Goal: Find specific page/section: Find specific page/section

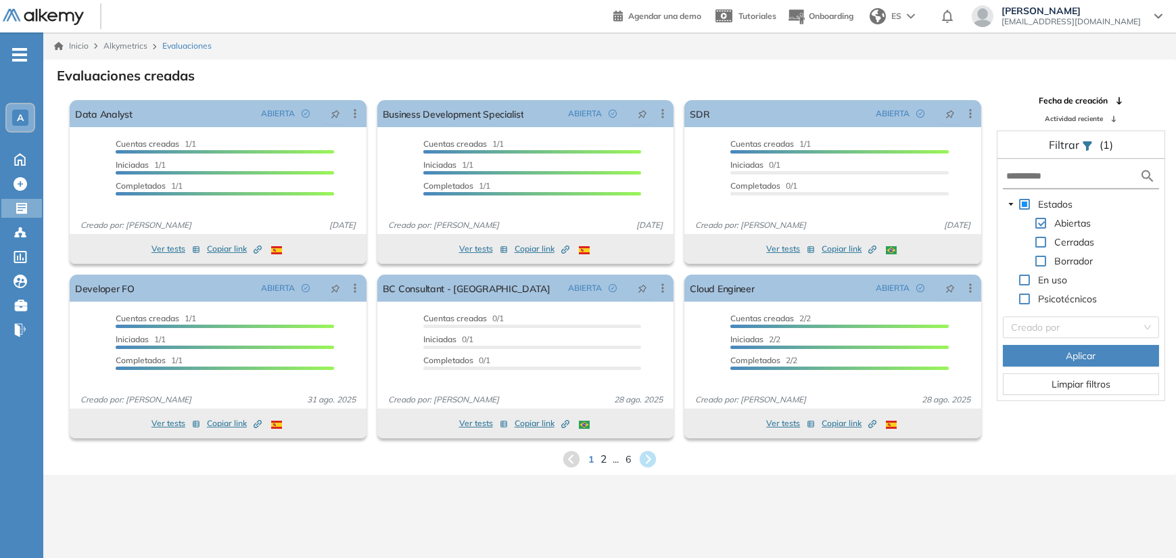
click at [601, 463] on span "2" at bounding box center [604, 459] width 6 height 16
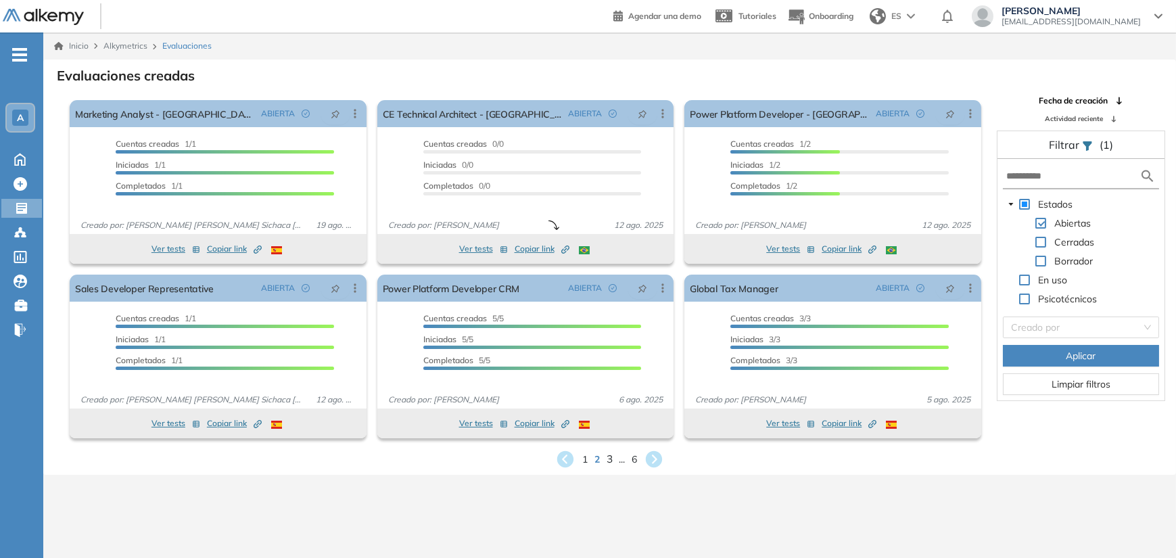
click at [609, 462] on span "3" at bounding box center [610, 459] width 6 height 16
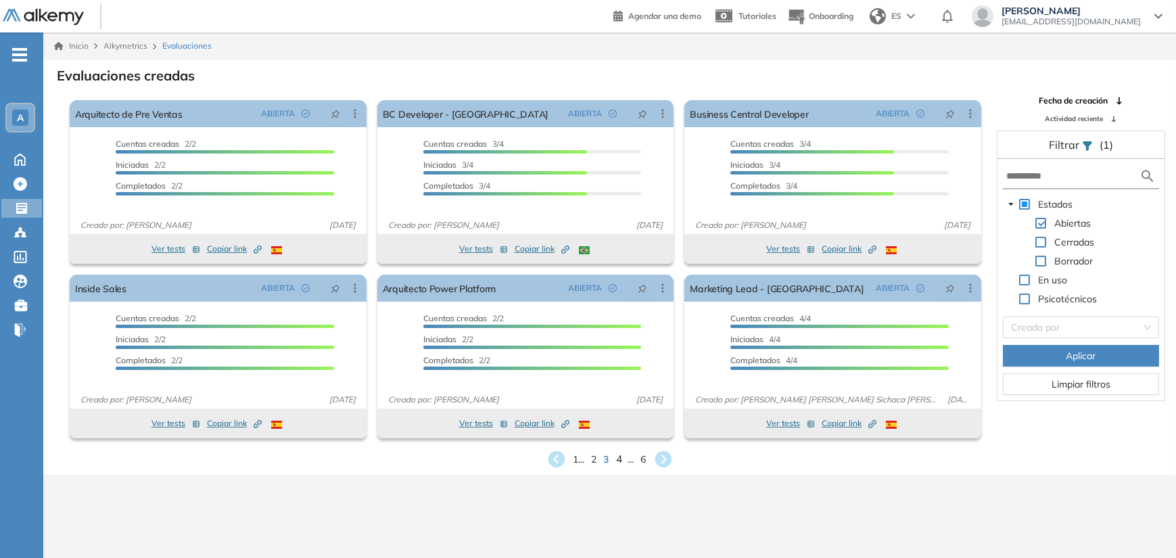
click at [618, 459] on span "4" at bounding box center [619, 459] width 6 height 16
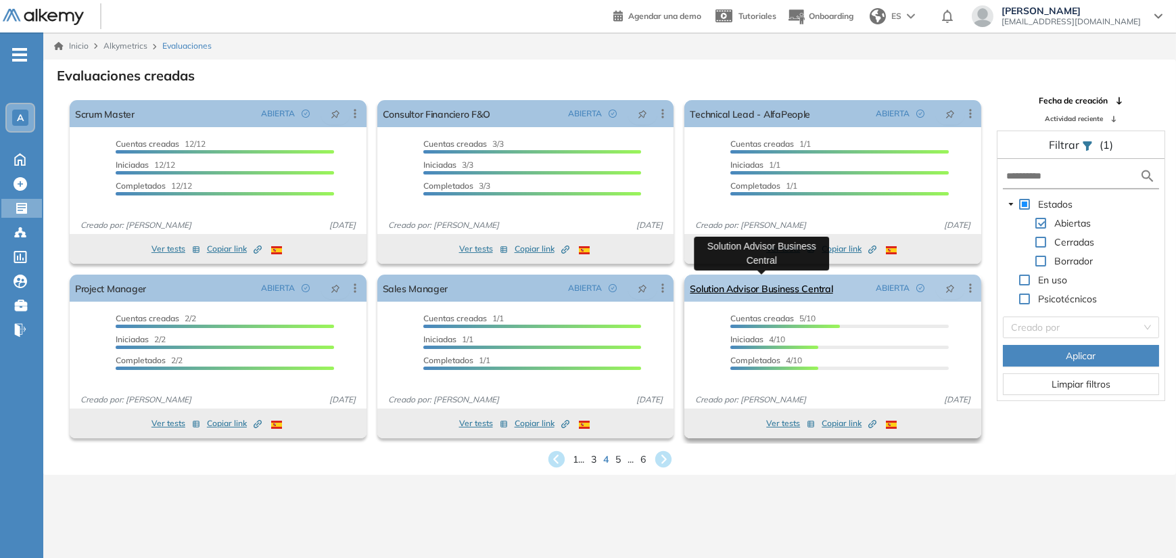
click at [743, 280] on link "Solution Advisor Business Central" at bounding box center [761, 288] width 143 height 27
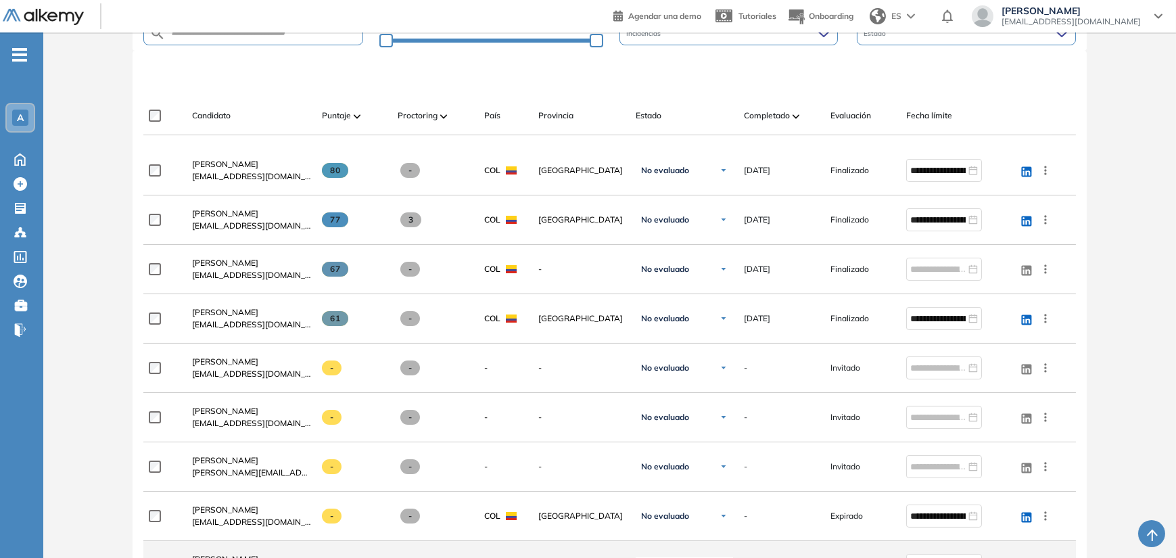
scroll to position [338, 0]
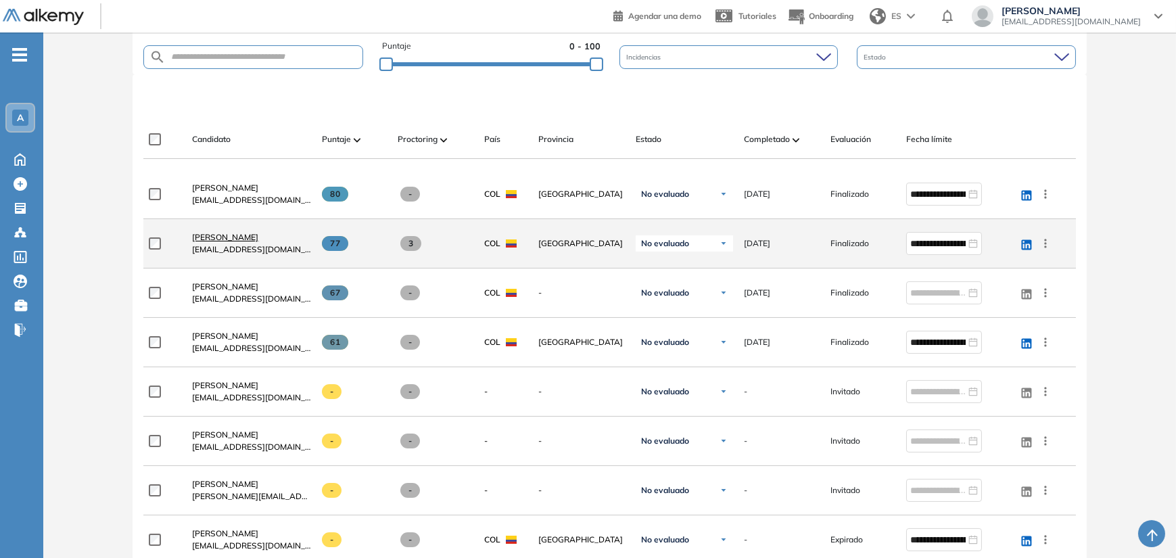
click at [221, 236] on span "[PERSON_NAME]" at bounding box center [225, 237] width 66 height 10
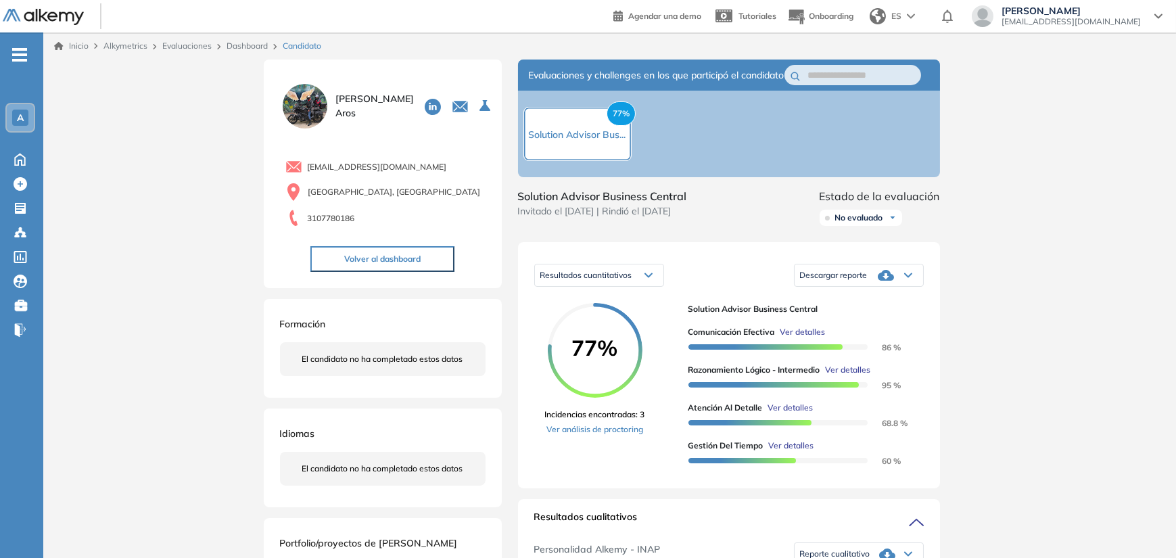
click at [290, 107] on img at bounding box center [305, 106] width 50 height 50
click at [345, 107] on span "[PERSON_NAME]" at bounding box center [374, 106] width 78 height 28
click at [310, 95] on img at bounding box center [305, 106] width 50 height 50
click at [425, 101] on icon at bounding box center [433, 107] width 16 height 16
